Goal: Obtain resource: Download file/media

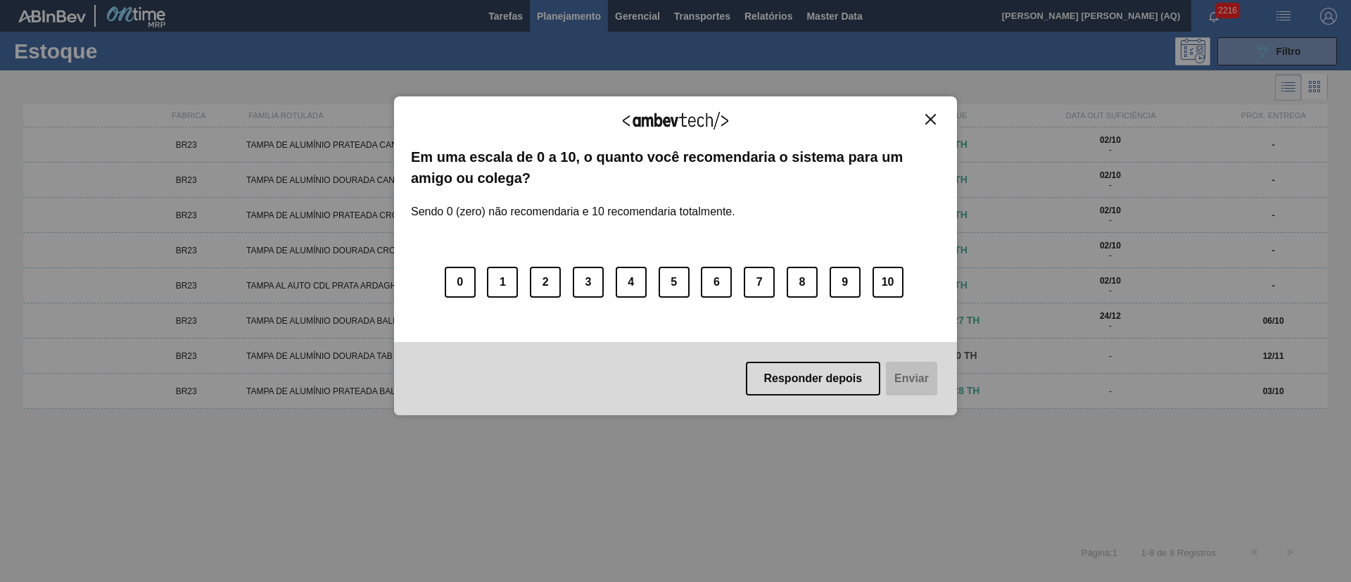
click at [929, 120] on img "Close" at bounding box center [930, 119] width 11 height 11
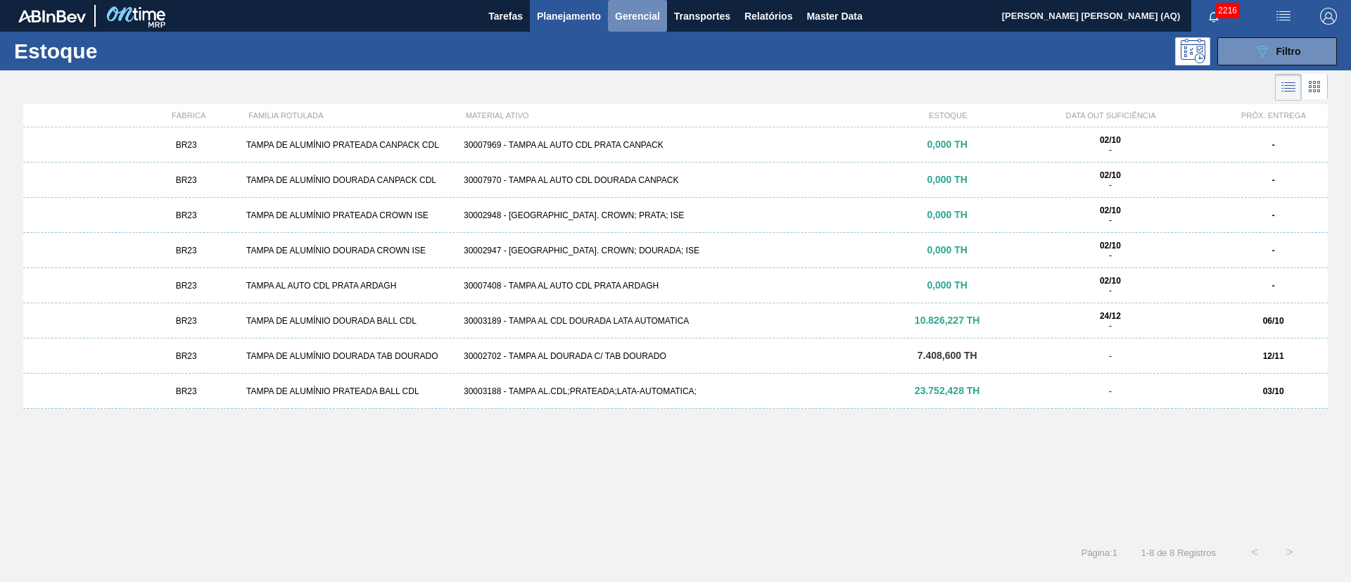
click at [654, 23] on span "Gerencial" at bounding box center [637, 16] width 45 height 17
click at [526, 58] on div at bounding box center [675, 291] width 1351 height 582
click at [757, 11] on span "Relatórios" at bounding box center [768, 16] width 48 height 17
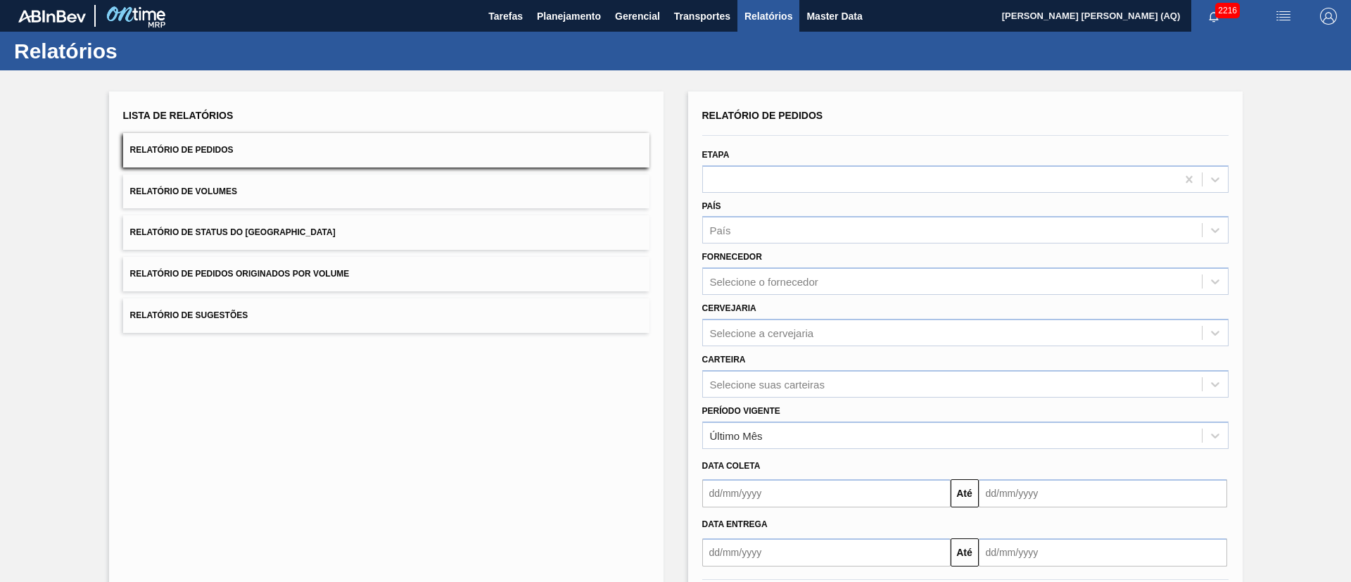
click at [347, 152] on button "Relatório de Pedidos" at bounding box center [386, 150] width 526 height 34
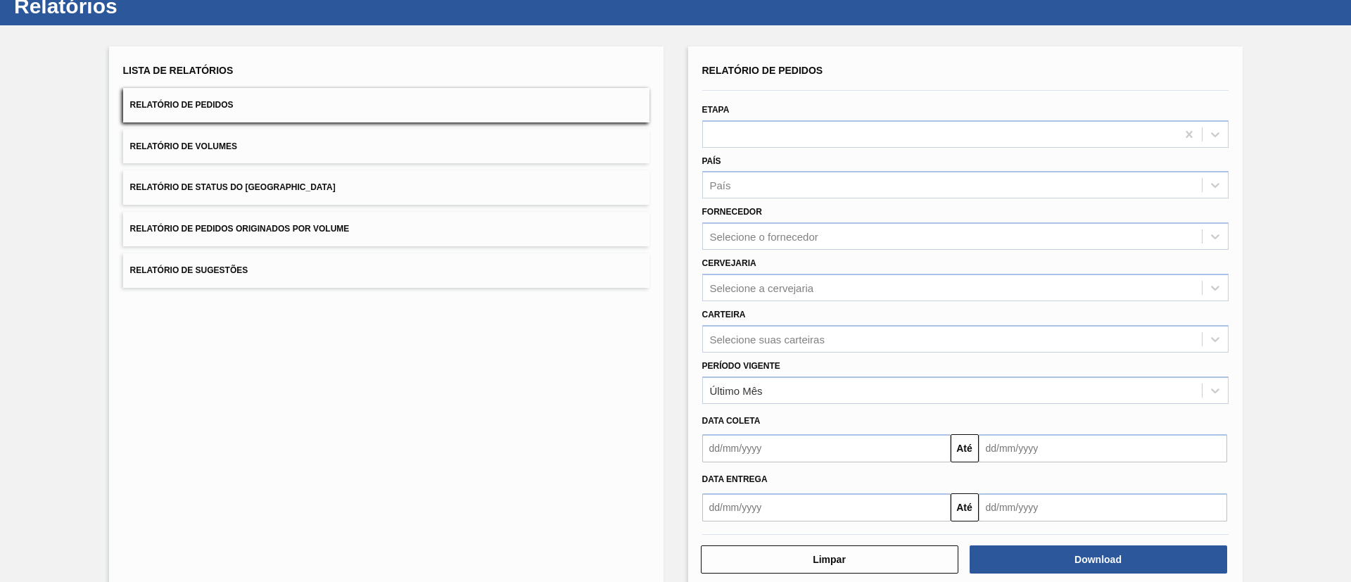
scroll to position [70, 0]
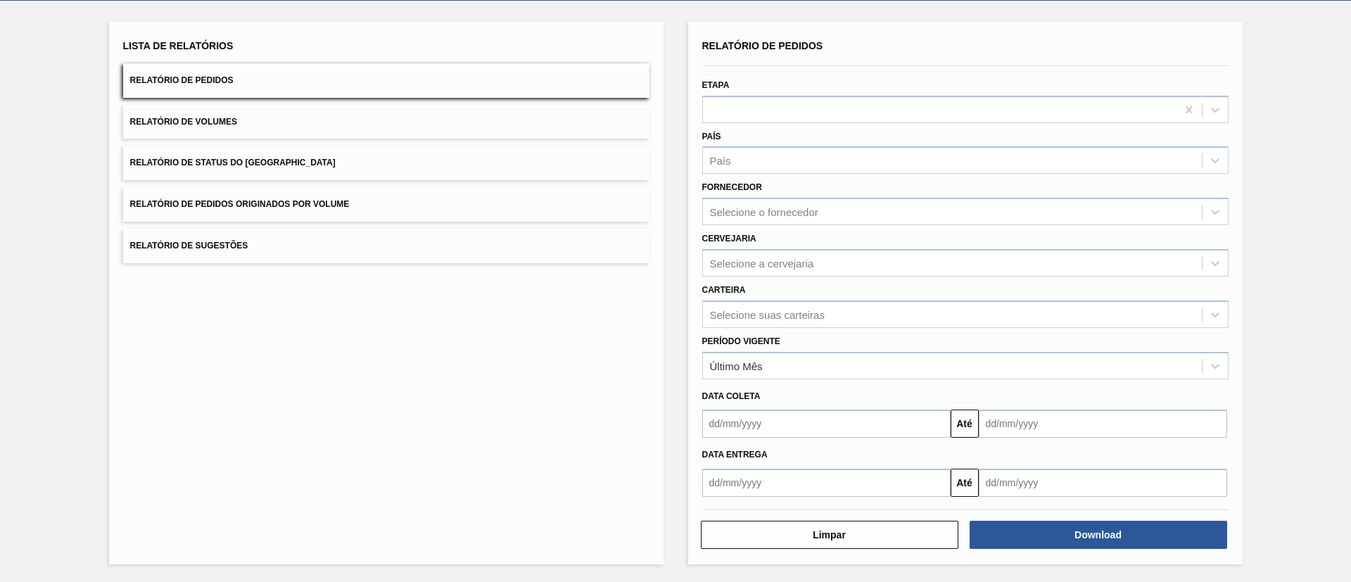
click at [1141, 519] on div "Download" at bounding box center [1099, 534] width 269 height 31
click at [773, 317] on div "Selecione suas carteiras" at bounding box center [767, 314] width 115 height 12
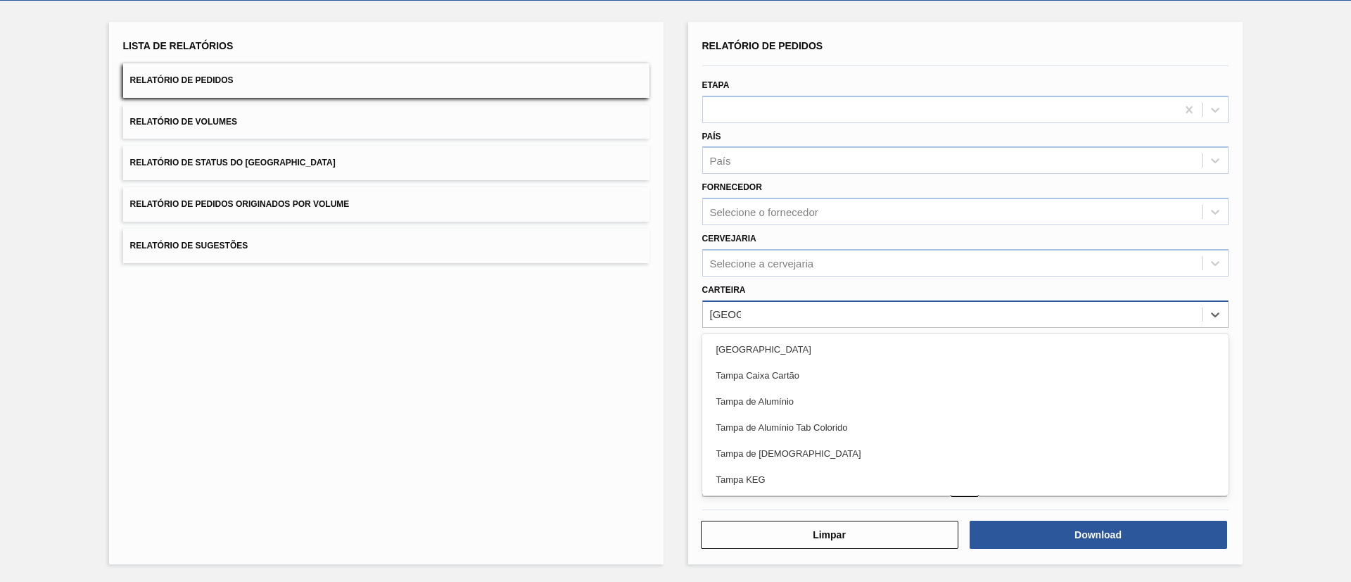
type input "[GEOGRAPHIC_DATA]"
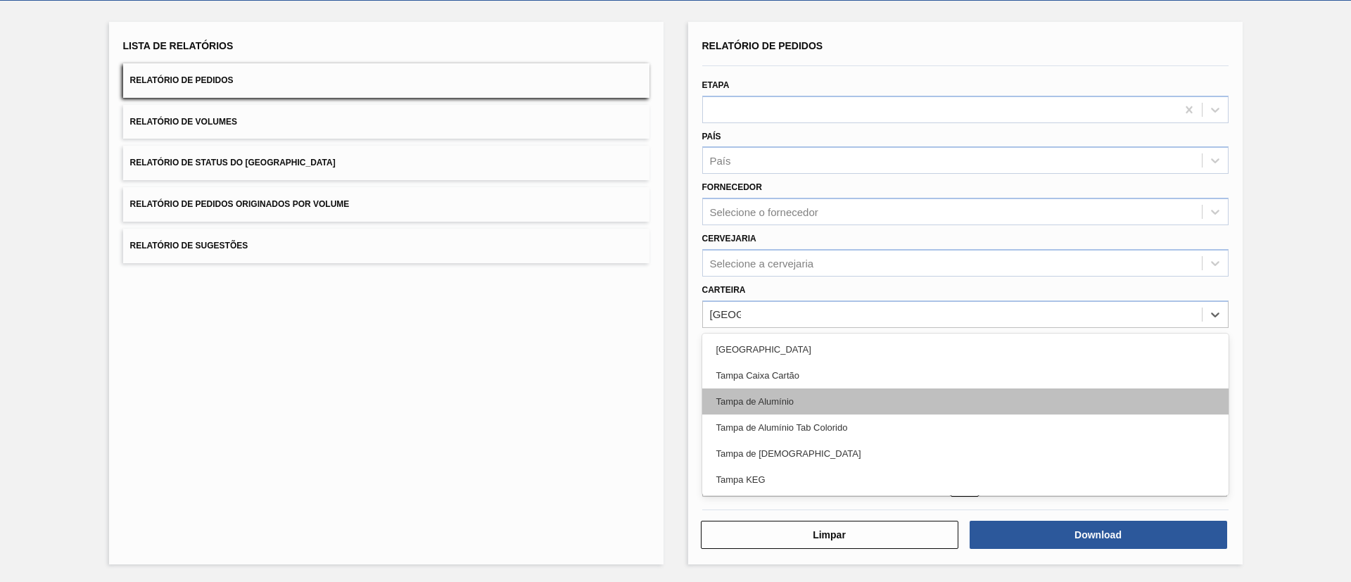
click at [887, 392] on div "Tampa de Alumínio" at bounding box center [965, 401] width 526 height 26
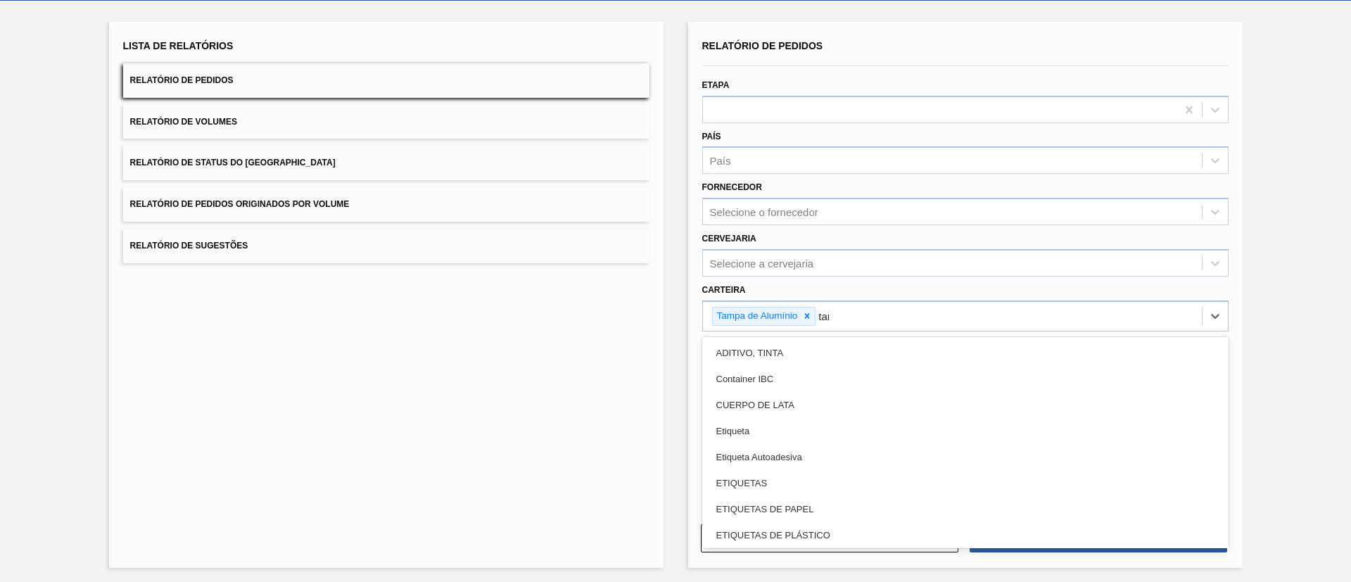
type input "[GEOGRAPHIC_DATA]"
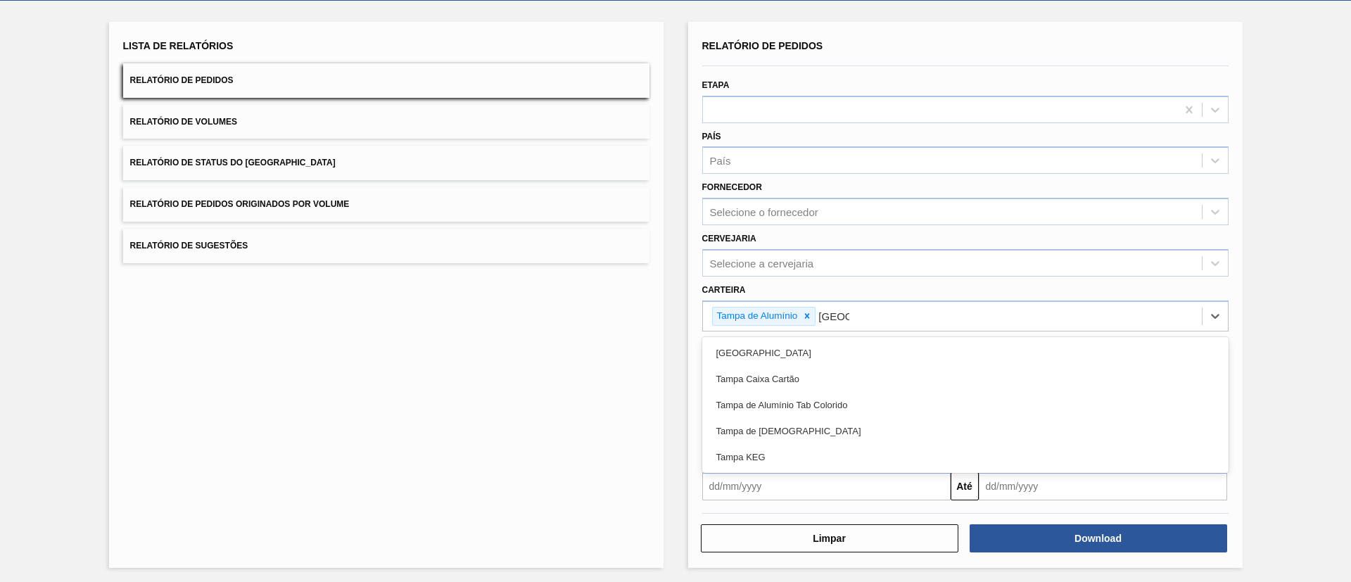
click at [887, 393] on div "Tampa de Alumínio Tab Colorido" at bounding box center [965, 405] width 526 height 26
type input "[GEOGRAPHIC_DATA]"
drag, startPoint x: 897, startPoint y: 393, endPoint x: 960, endPoint y: 394, distance: 63.3
click at [899, 394] on div "Tampa de [DEMOGRAPHIC_DATA]" at bounding box center [965, 405] width 526 height 26
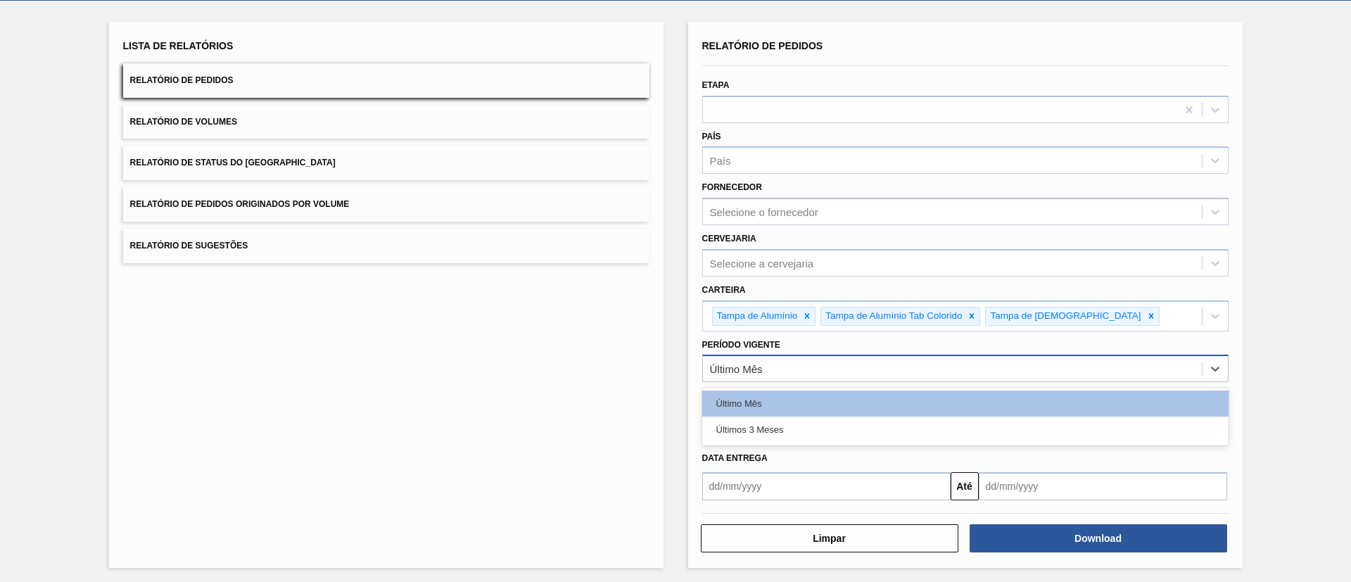
click at [965, 378] on div "Último Mês" at bounding box center [952, 369] width 499 height 20
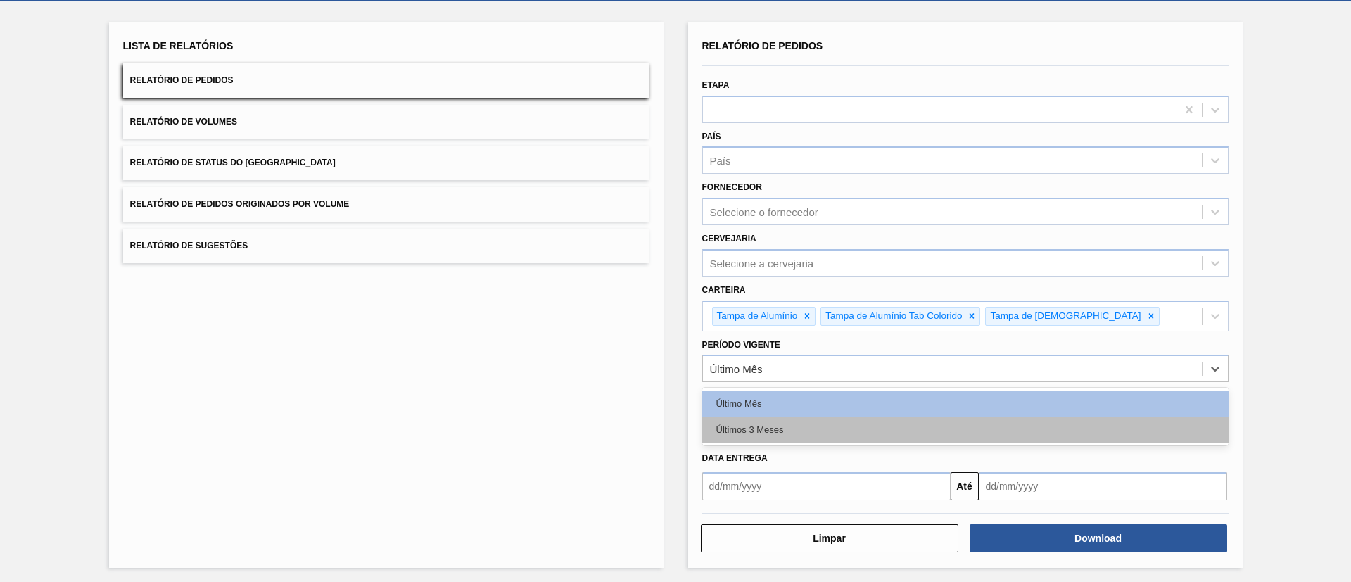
click at [859, 428] on div "Últimos 3 Meses" at bounding box center [965, 430] width 526 height 26
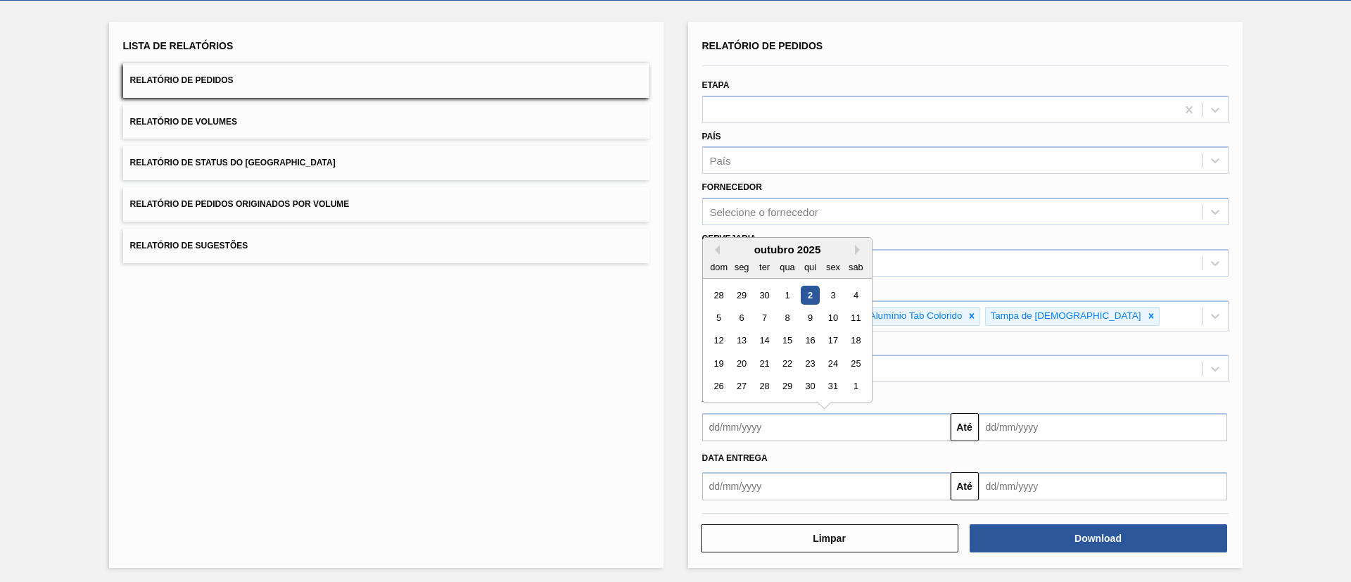
click at [851, 429] on input "text" at bounding box center [826, 427] width 248 height 28
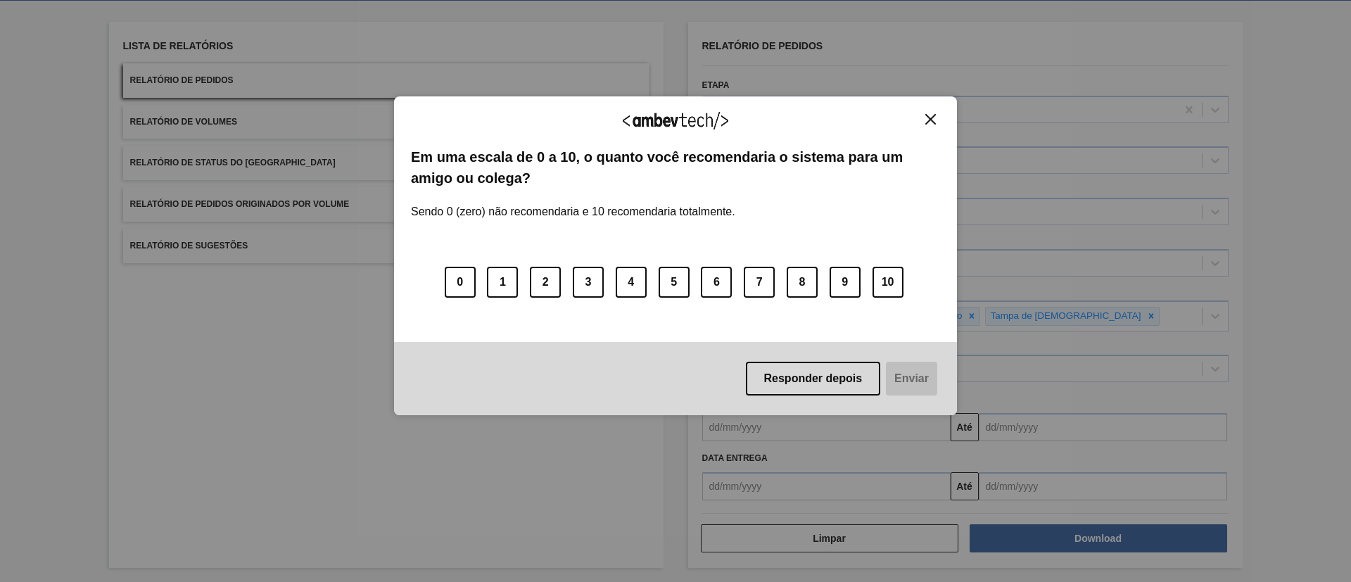
click at [1288, 395] on div "Agradecemos seu feedback! Em uma escala de 0 a 10, o quanto você recomendaria o…" at bounding box center [675, 291] width 1351 height 582
click at [938, 113] on button "Close" at bounding box center [930, 119] width 19 height 12
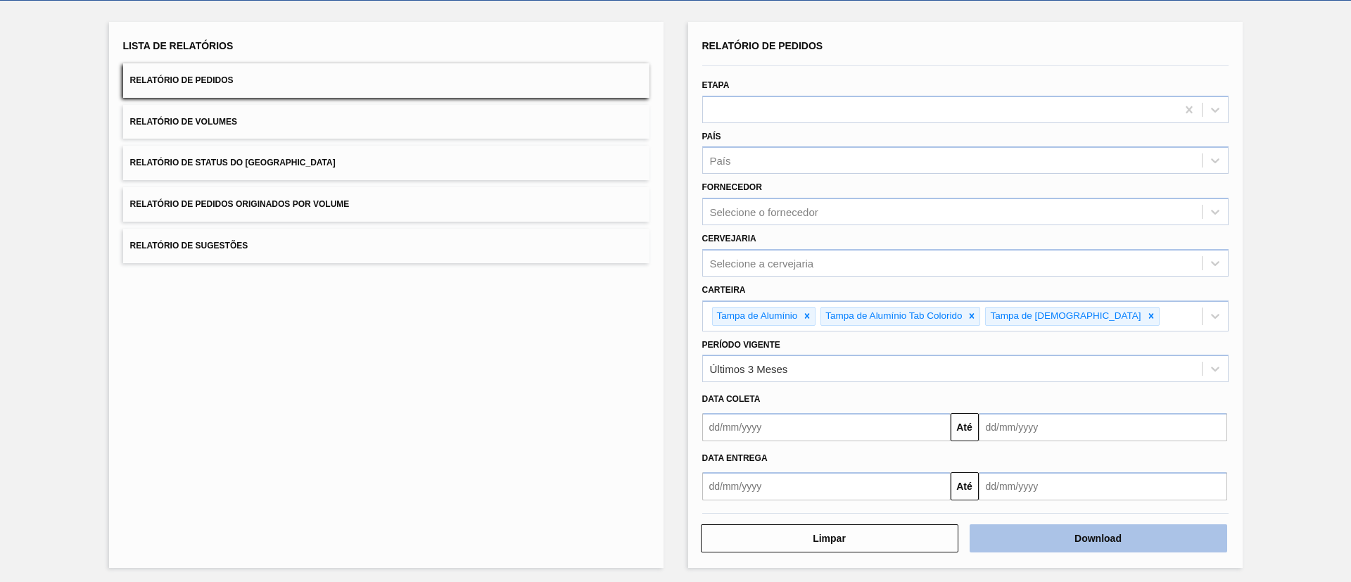
click at [1078, 529] on button "Download" at bounding box center [1099, 538] width 258 height 28
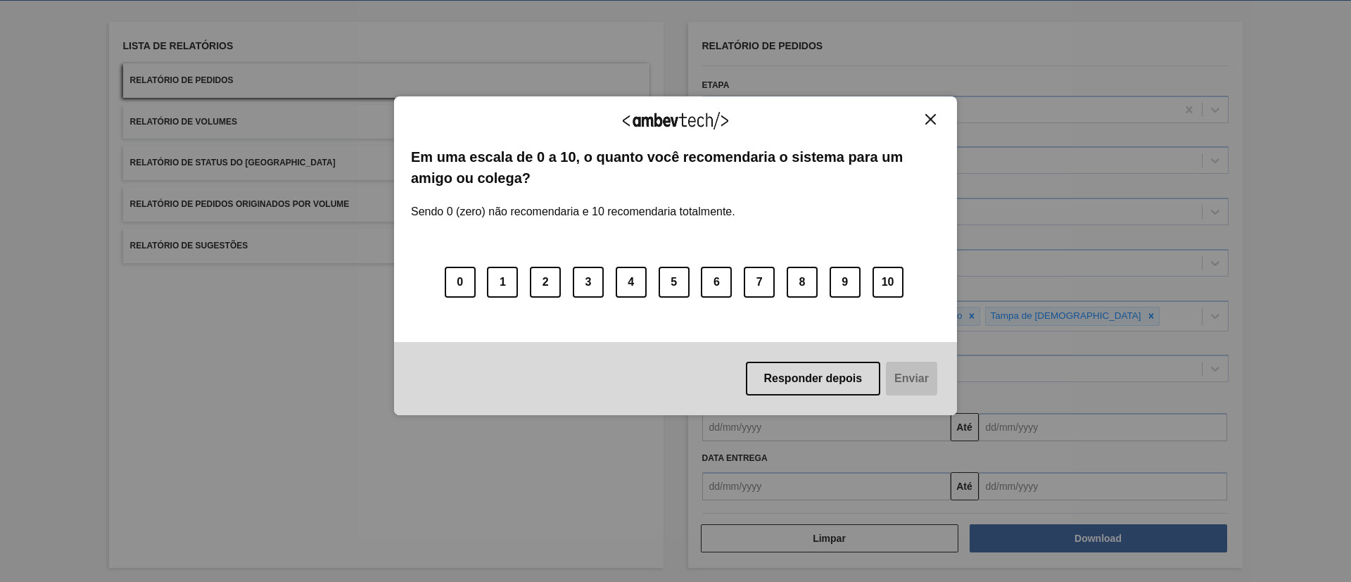
click at [937, 120] on button "Close" at bounding box center [930, 119] width 19 height 12
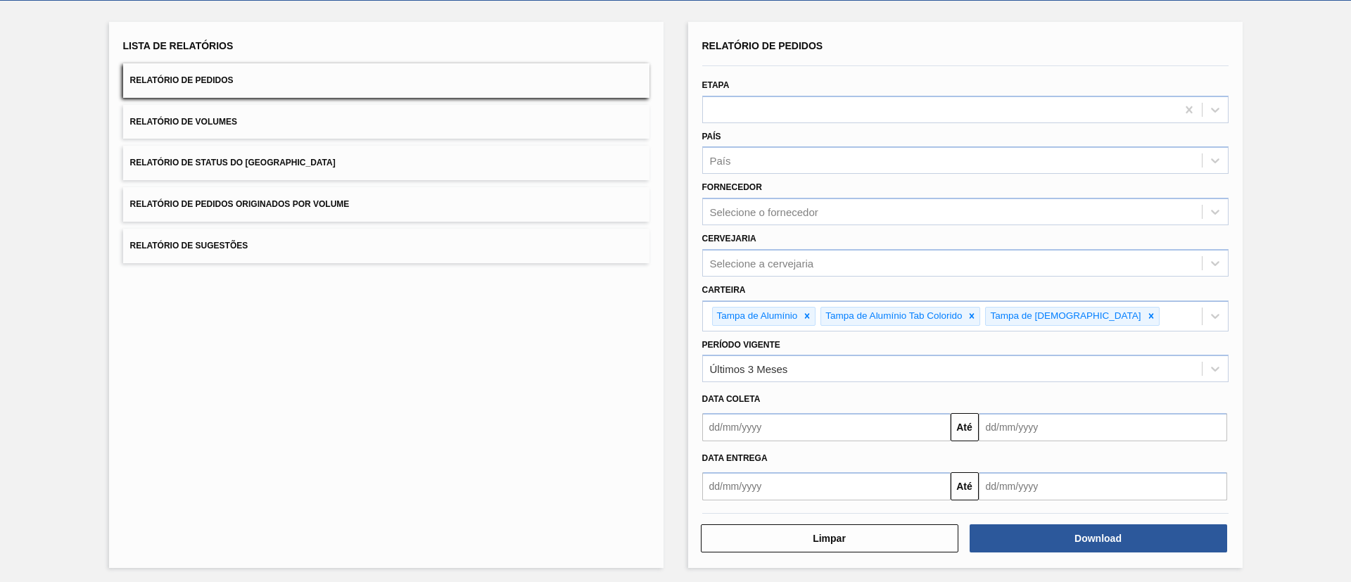
click at [511, 362] on div "Lista de Relatórios Relatório de Pedidos Relatório de Volumes Relatório de Stat…" at bounding box center [386, 295] width 554 height 546
